Goal: Task Accomplishment & Management: Use online tool/utility

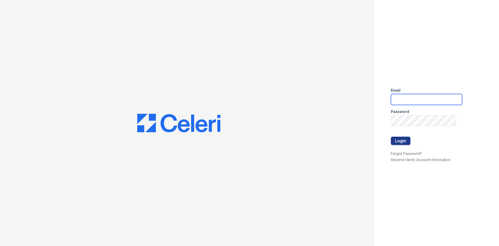
type input "[DOMAIN_NAME][EMAIL_ADDRESS][DOMAIN_NAME]"
drag, startPoint x: 412, startPoint y: 144, endPoint x: 409, endPoint y: 143, distance: 2.9
click at [411, 144] on form "Email [DOMAIN_NAME][EMAIL_ADDRESS][DOMAIN_NAME] Password Login" at bounding box center [426, 116] width 71 height 67
click at [409, 143] on button "Login" at bounding box center [400, 140] width 19 height 8
